Goal: Answer question/provide support

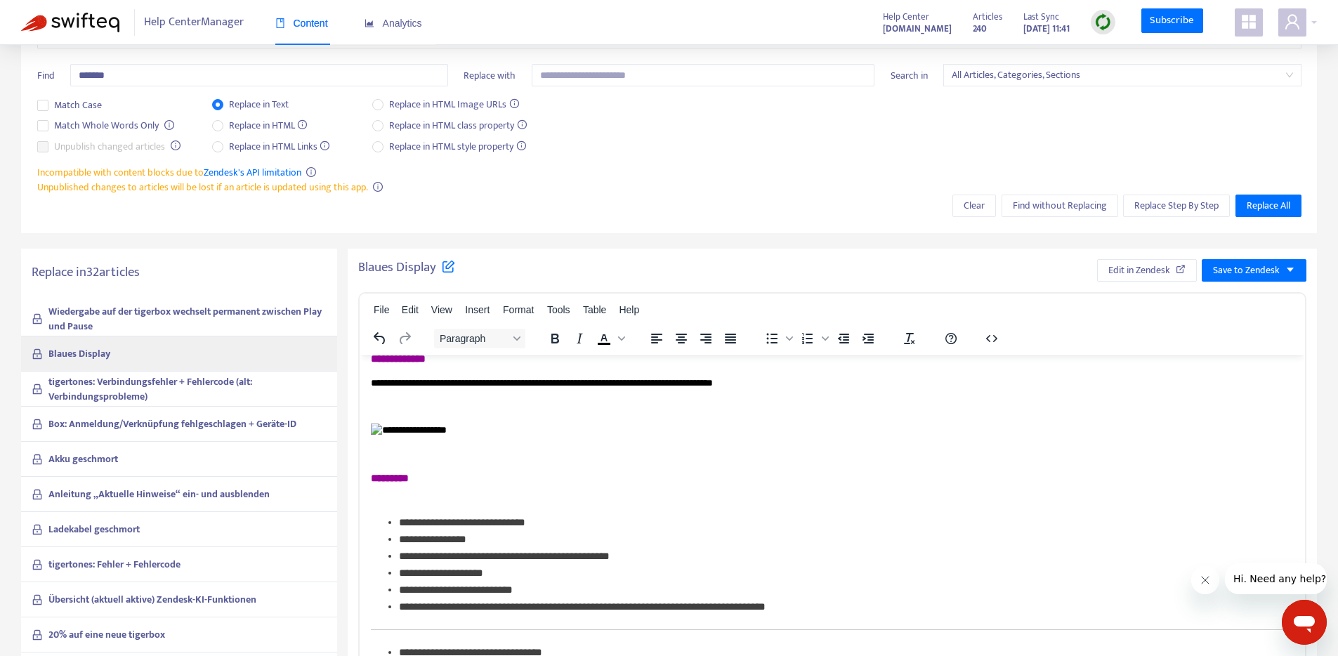
scroll to position [233, 0]
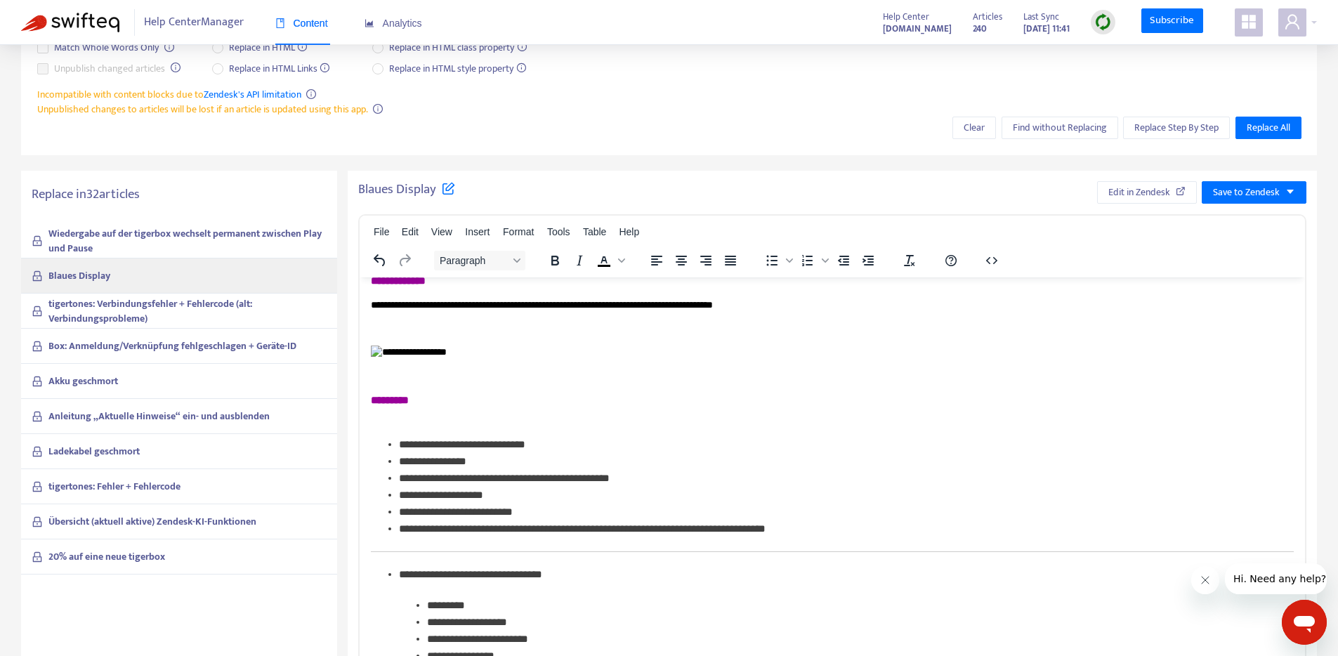
click at [203, 312] on span "tigertones: Verbindungsfehler + Fehlercode (alt: Verbindungsprobleme)" at bounding box center [187, 310] width 279 height 29
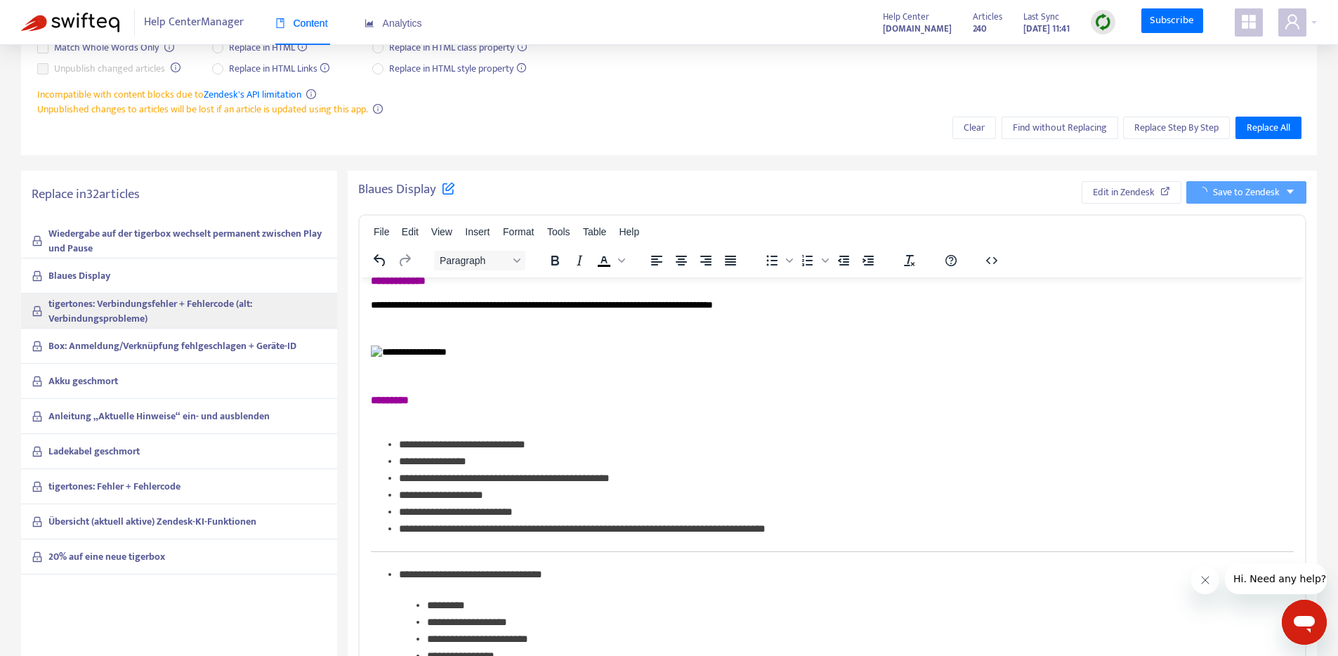
click at [203, 312] on span "tigertones: Verbindungsfehler + Fehlercode (alt: Verbindungsprobleme)" at bounding box center [187, 310] width 279 height 29
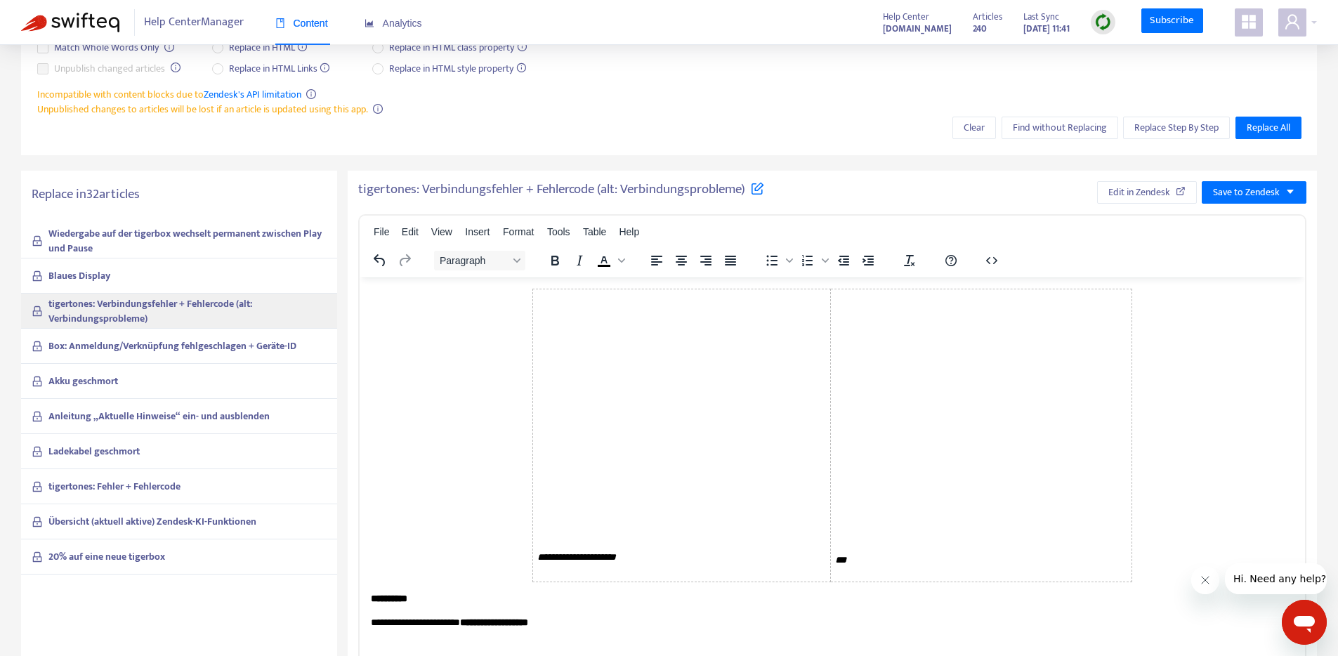
scroll to position [343, 0]
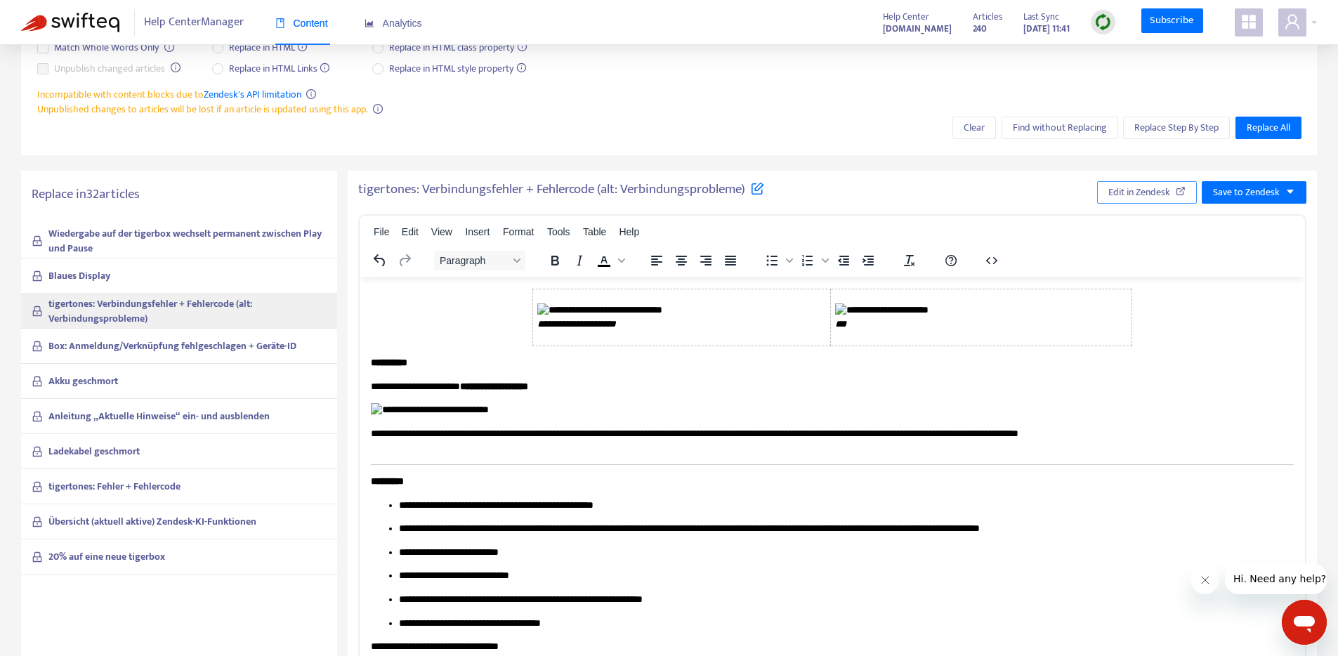
click at [1133, 197] on span "Edit in Zendesk" at bounding box center [1139, 192] width 62 height 15
click at [154, 342] on strong "Box: Anmeldung/Verknüpfung fehlgeschlagen + Geräte-ID" at bounding box center [172, 346] width 248 height 16
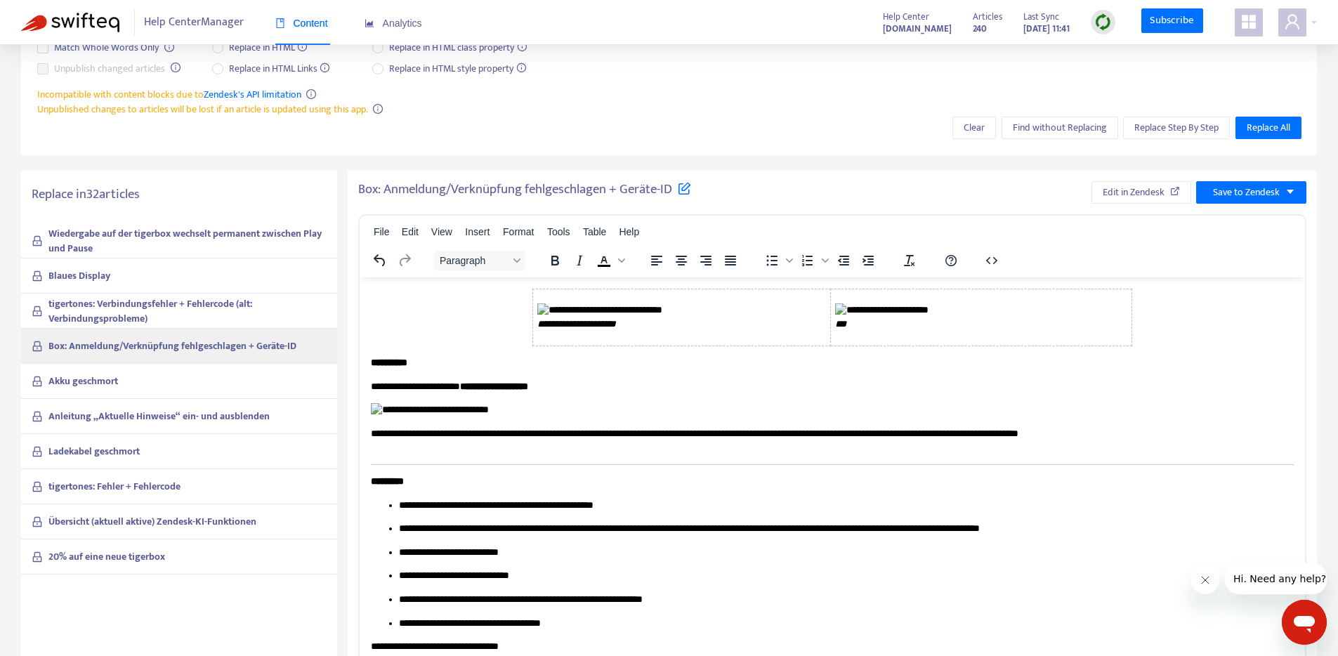
scroll to position [0, 0]
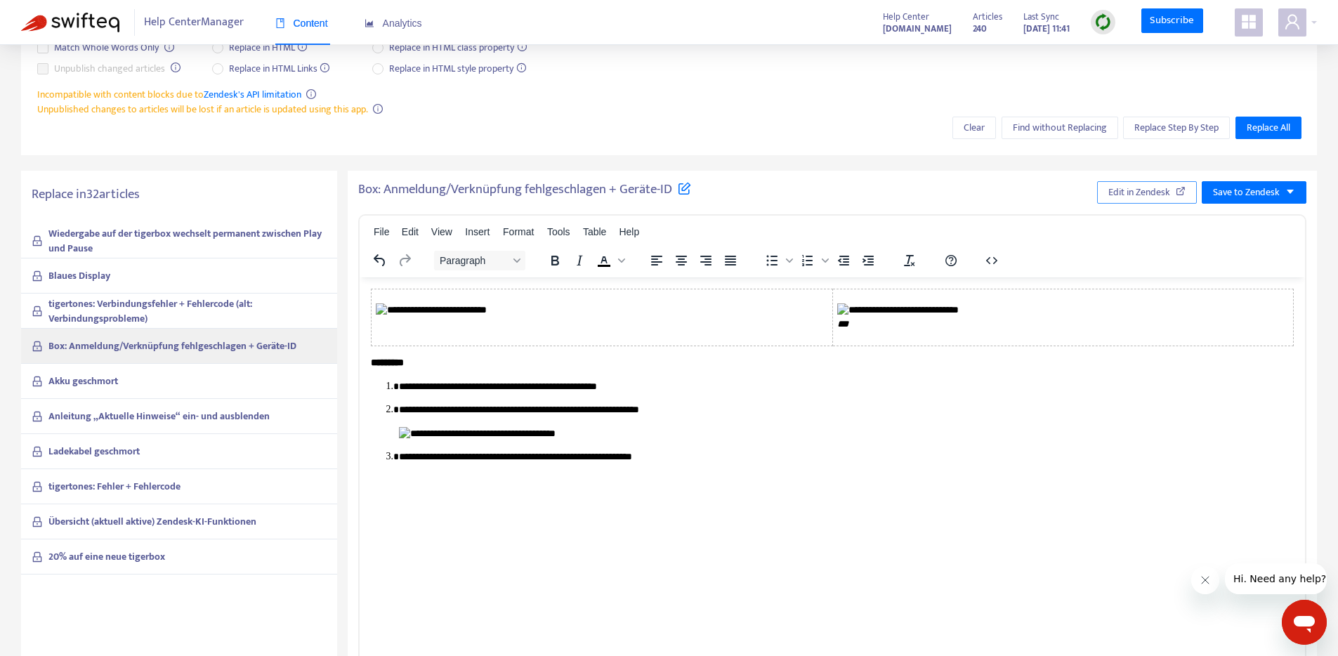
click at [1123, 192] on span "Edit in Zendesk" at bounding box center [1139, 192] width 62 height 15
click at [162, 383] on div "Akku geschmort" at bounding box center [179, 381] width 316 height 35
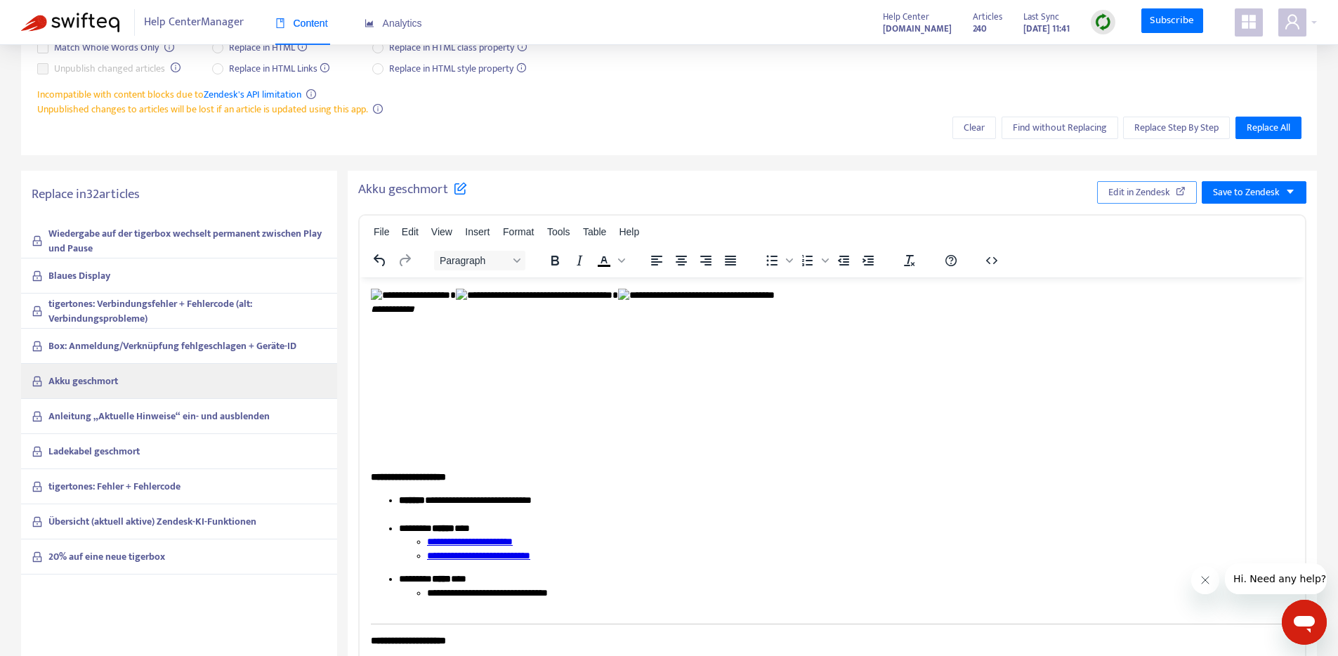
click at [1141, 195] on span "Edit in Zendesk" at bounding box center [1139, 192] width 62 height 15
click at [251, 421] on strong "Anleitung „Aktuelle Hinweise“ ein- und ausblenden" at bounding box center [158, 416] width 221 height 16
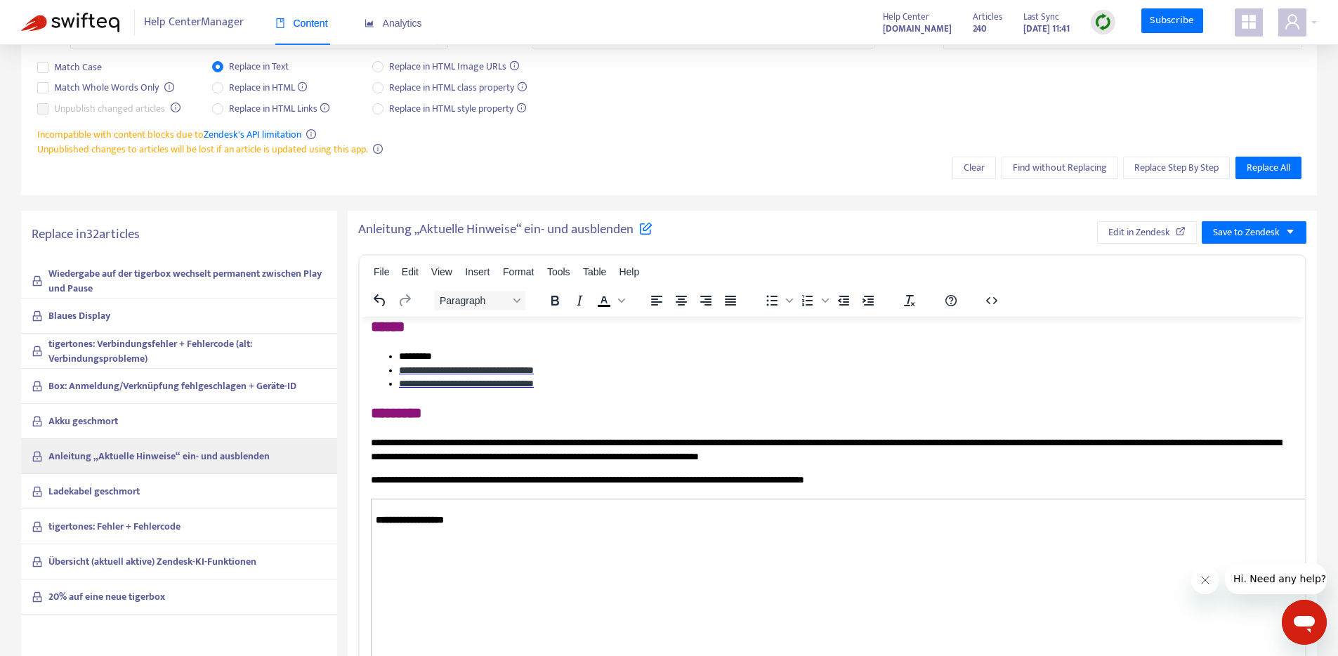
scroll to position [55, 0]
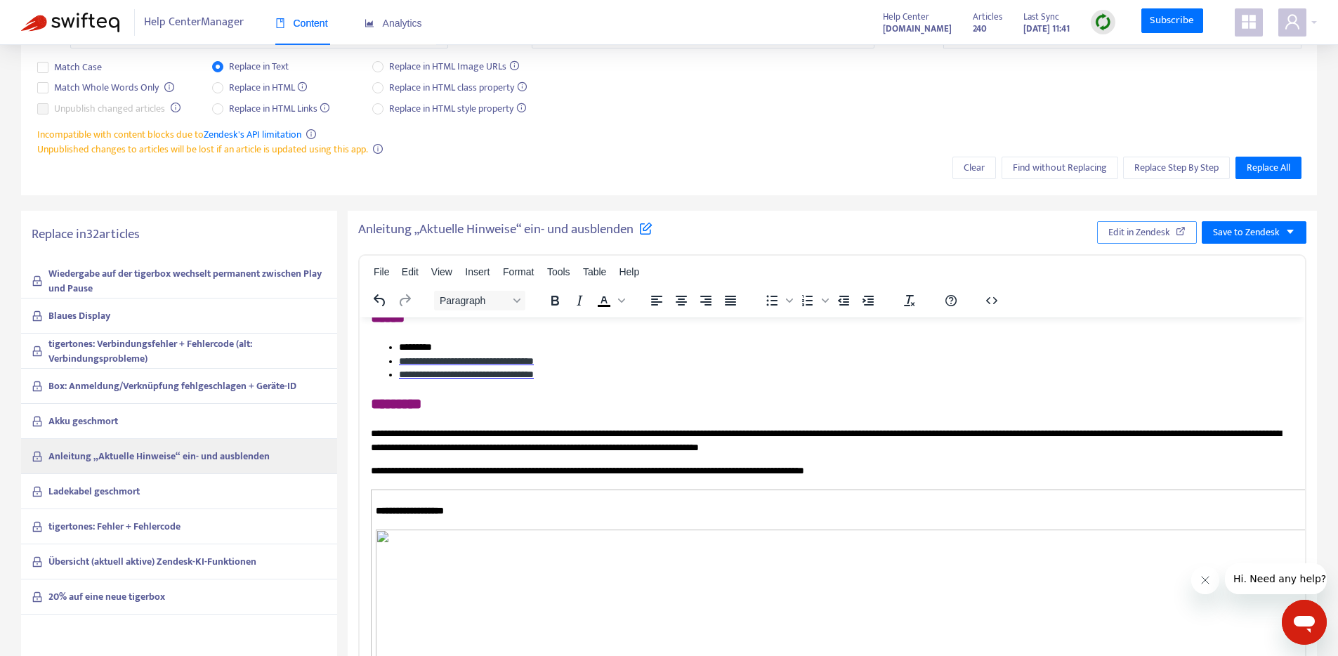
click at [1112, 237] on span "Edit in Zendesk" at bounding box center [1139, 232] width 62 height 15
click at [1122, 237] on span "Edit in Zendesk" at bounding box center [1139, 232] width 62 height 15
click at [153, 466] on div "Anleitung „Aktuelle Hinweise“ ein- und ausblenden" at bounding box center [179, 456] width 316 height 35
click at [151, 487] on div "Ladekabel geschmort" at bounding box center [179, 491] width 316 height 35
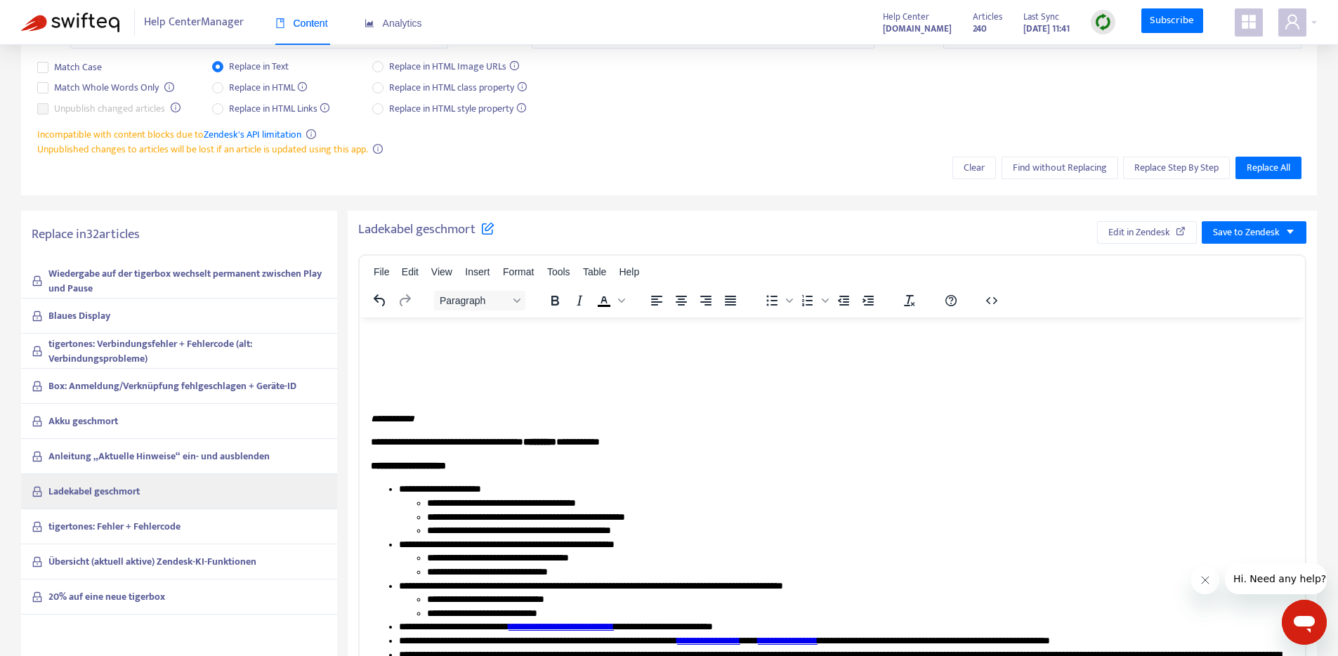
scroll to position [54, 0]
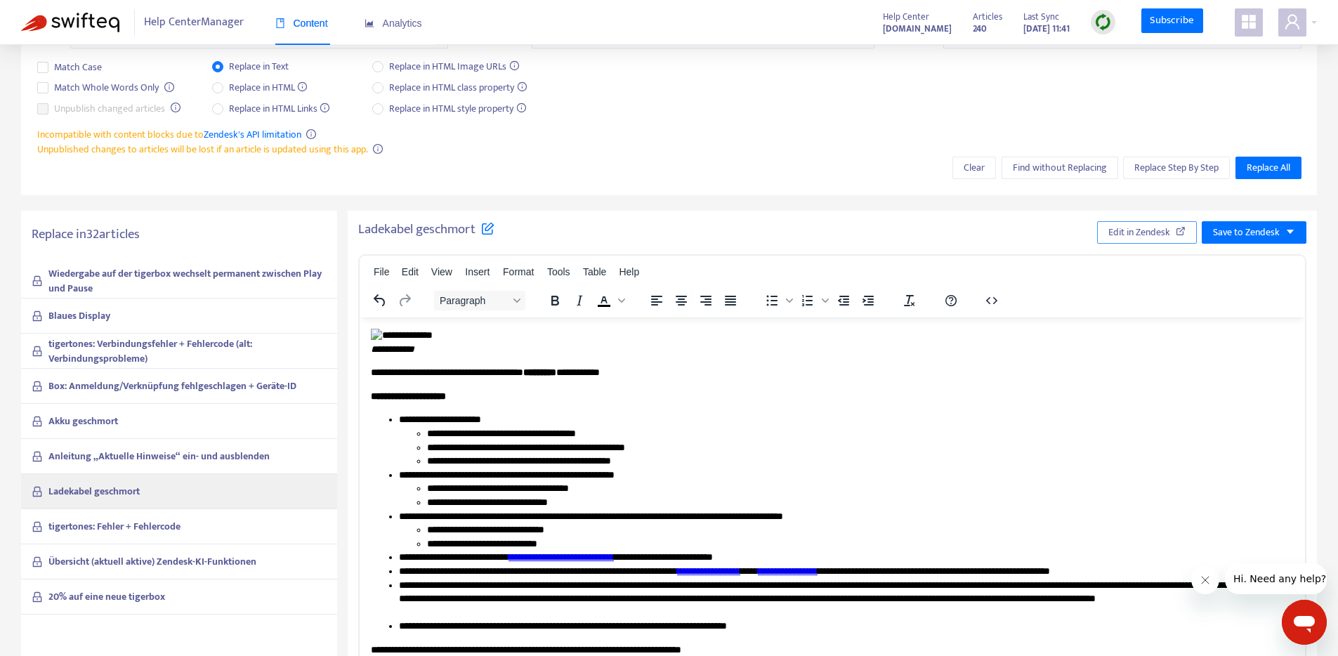
click at [1131, 232] on span "Edit in Zendesk" at bounding box center [1139, 232] width 62 height 15
